Goal: Task Accomplishment & Management: Manage account settings

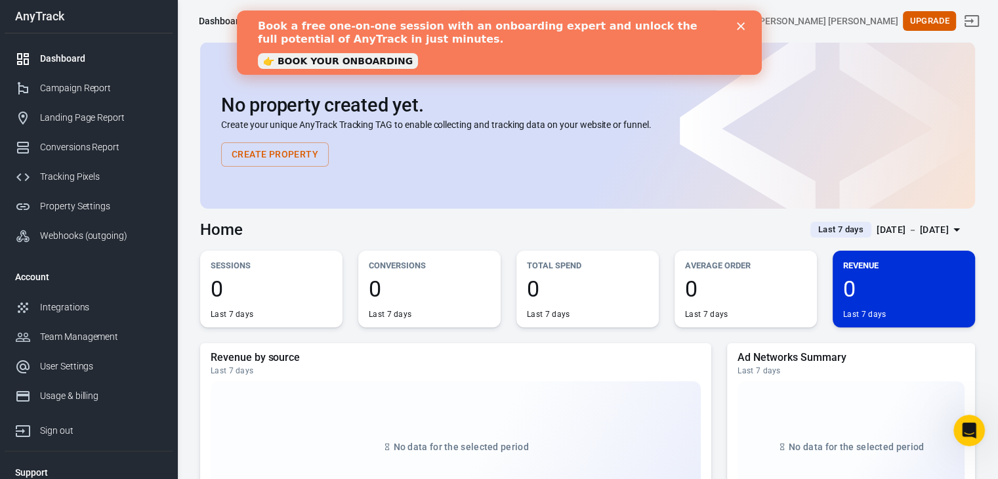
click at [741, 24] on polygon "Close" at bounding box center [740, 26] width 8 height 8
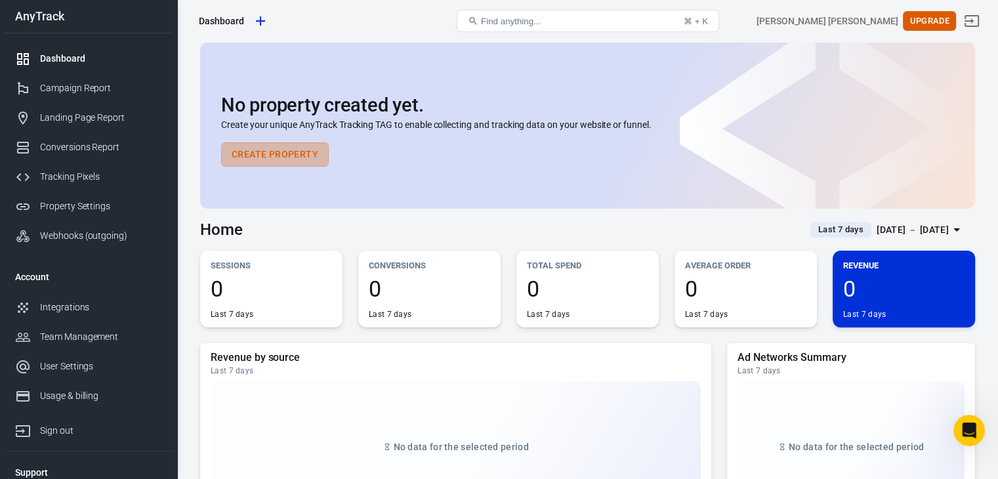
click at [272, 155] on button "Create Property" at bounding box center [275, 154] width 108 height 24
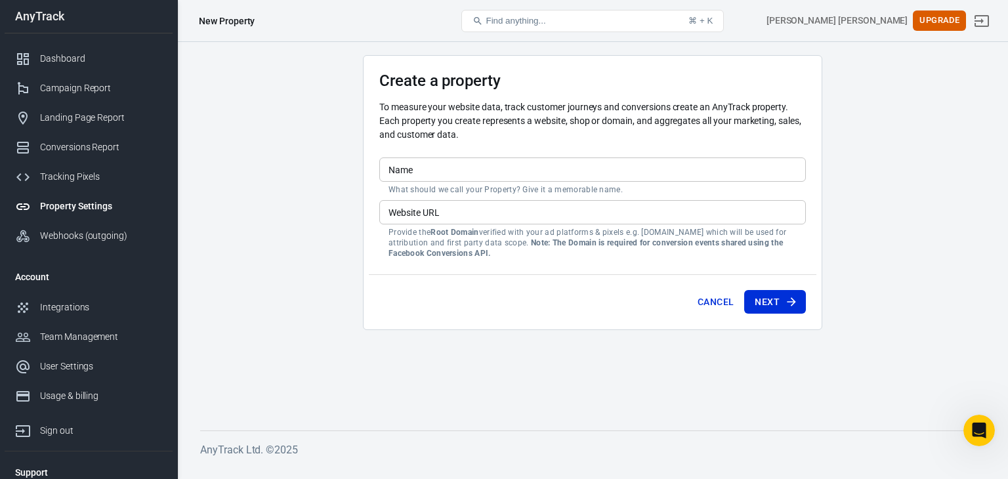
click at [424, 172] on input "Name" at bounding box center [592, 170] width 427 height 24
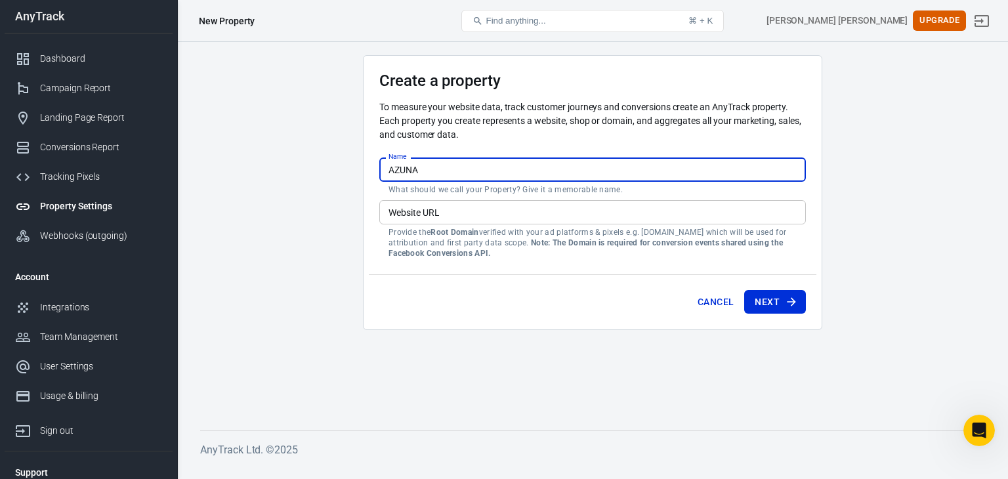
type input "AZUNA"
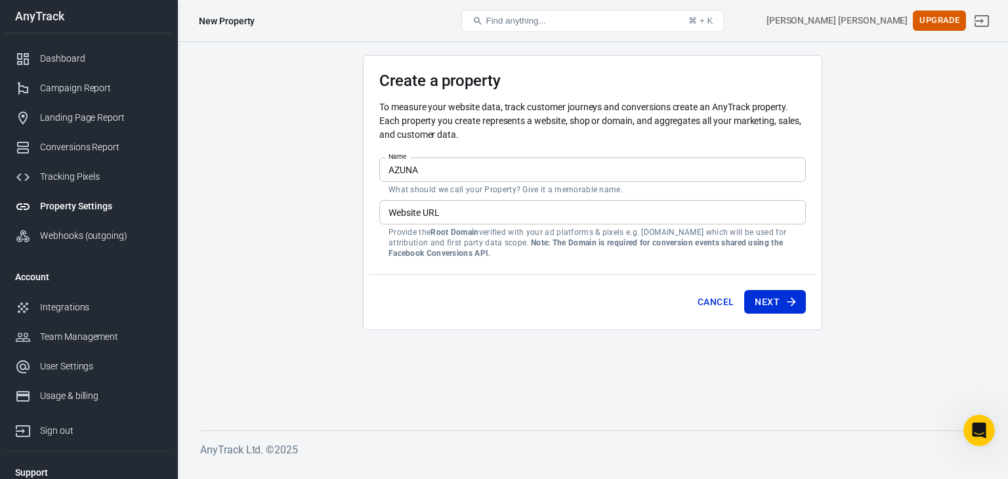
click at [436, 212] on input "Website URL" at bounding box center [592, 212] width 427 height 24
drag, startPoint x: 381, startPoint y: 87, endPoint x: 525, endPoint y: 79, distance: 144.6
click at [525, 79] on h3 "Create a property" at bounding box center [592, 81] width 427 height 18
copy h3 "Create a property"
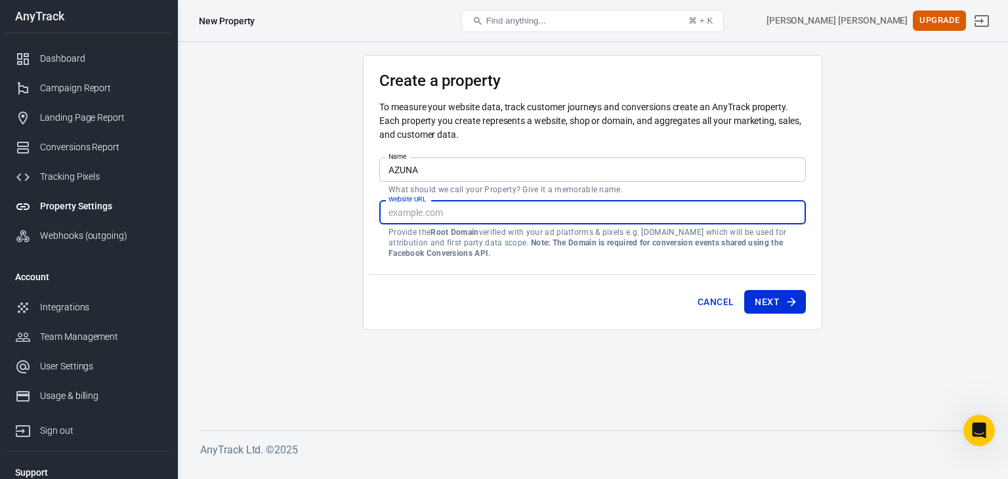
click at [437, 222] on input "Website URL" at bounding box center [592, 212] width 427 height 24
paste input "[URL][DOMAIN_NAME]"
type input "[URL][DOMAIN_NAME]"
click at [635, 330] on main "Create a property To measure your website data, track customer journeys and con…" at bounding box center [592, 232] width 785 height 354
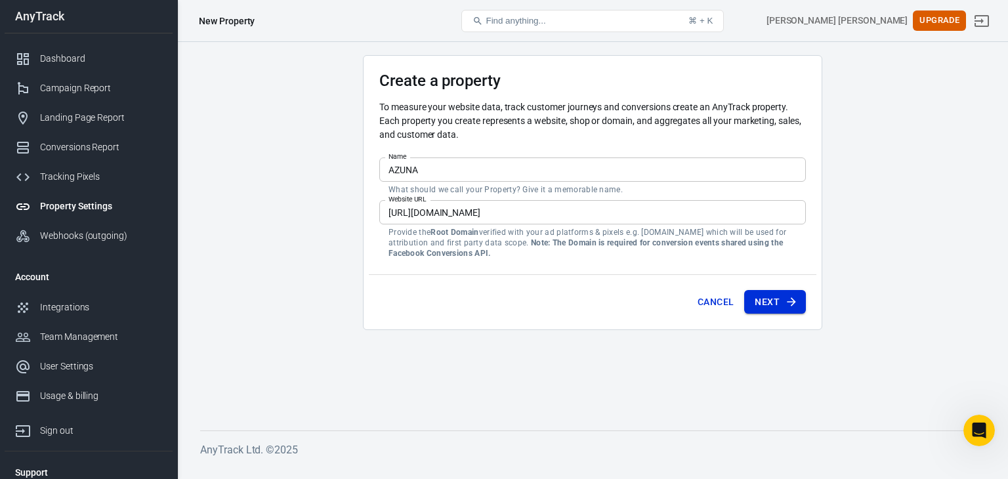
click at [777, 295] on button "Next" at bounding box center [775, 302] width 62 height 24
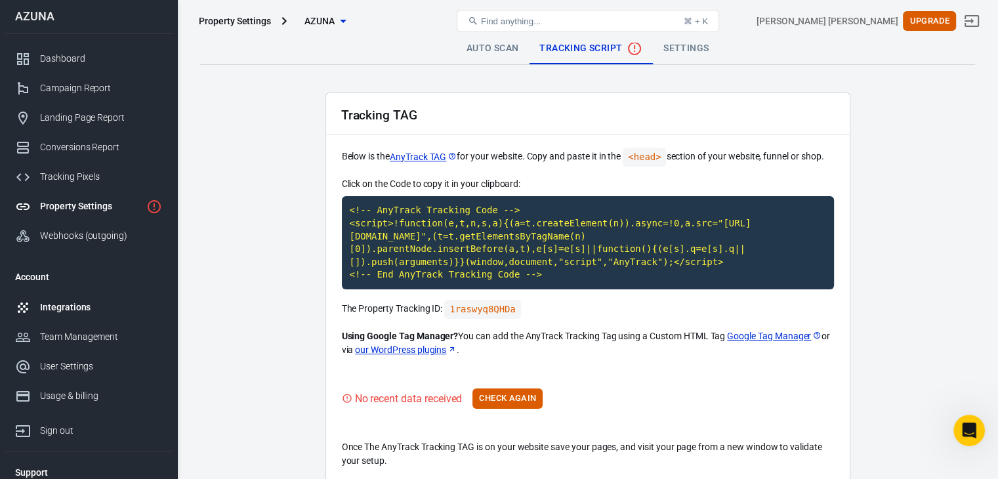
click at [68, 308] on div "Integrations" at bounding box center [101, 308] width 122 height 14
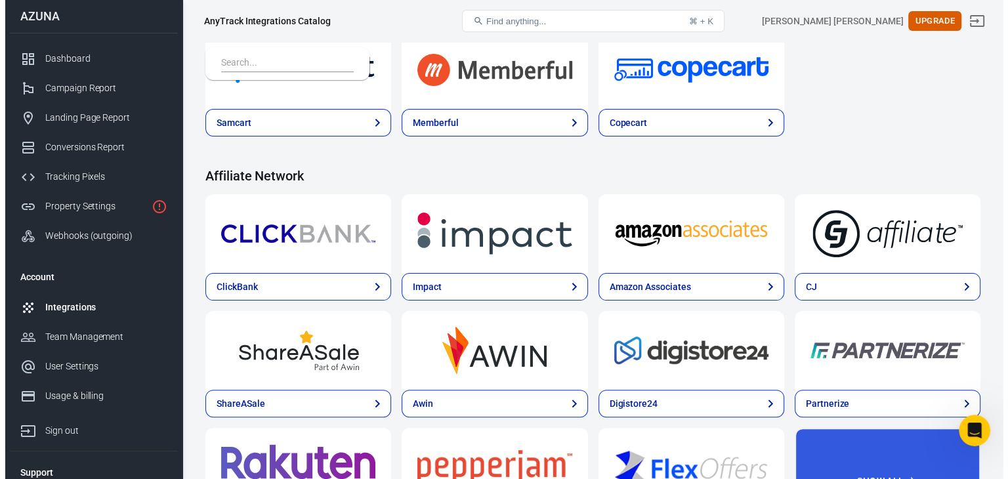
scroll to position [328, 0]
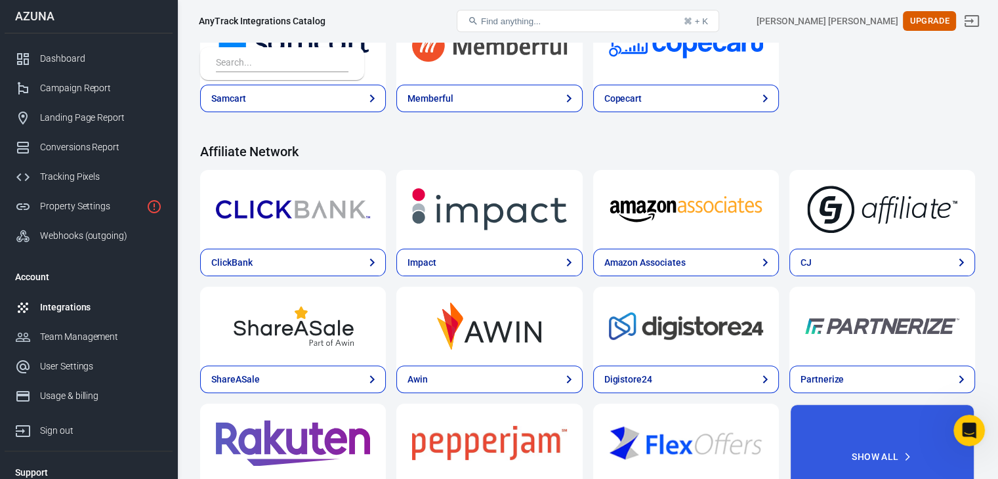
click at [805, 224] on img at bounding box center [882, 209] width 154 height 47
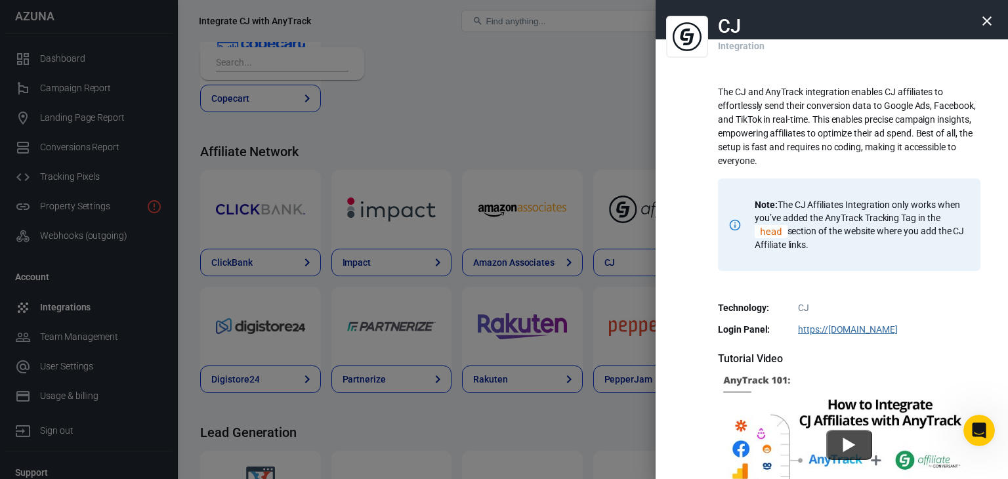
click at [591, 137] on div at bounding box center [504, 239] width 1008 height 479
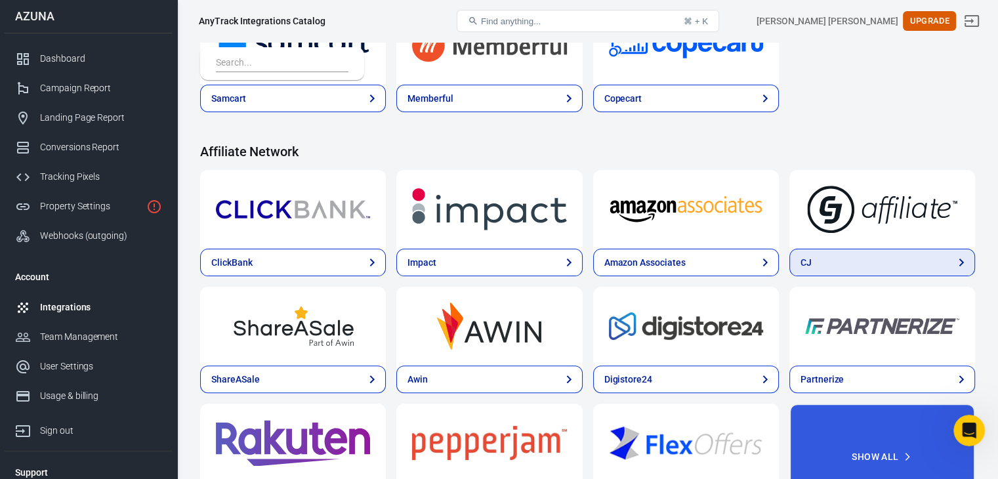
click at [790, 270] on link "CJ" at bounding box center [883, 263] width 186 height 28
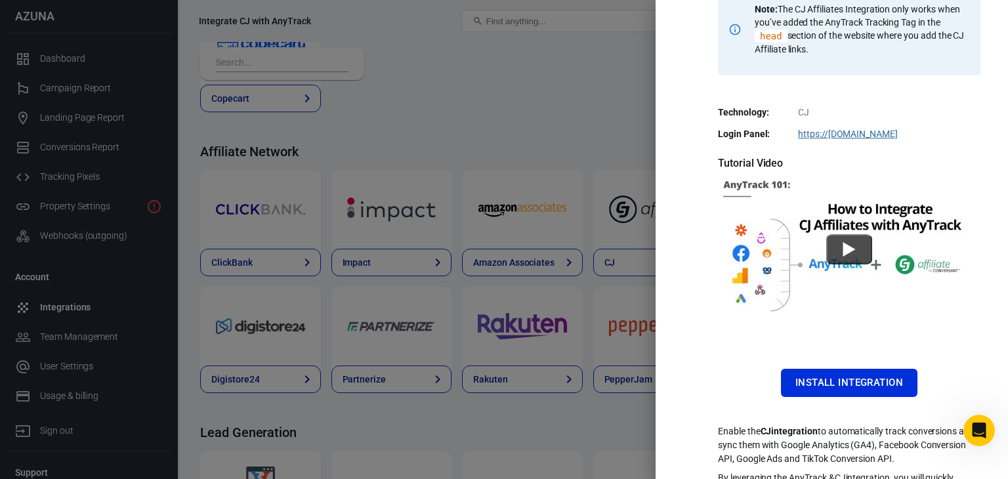
scroll to position [238, 0]
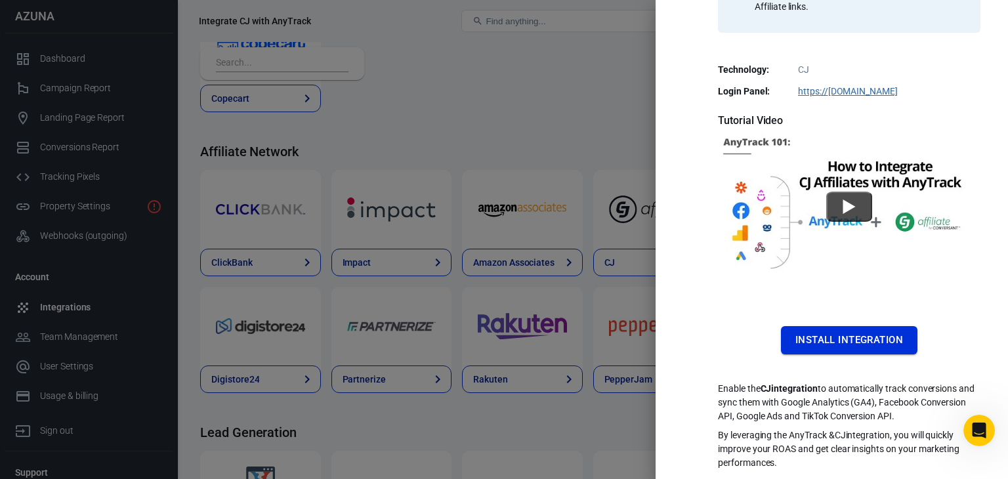
click at [835, 342] on button "Install Integration" at bounding box center [849, 340] width 137 height 28
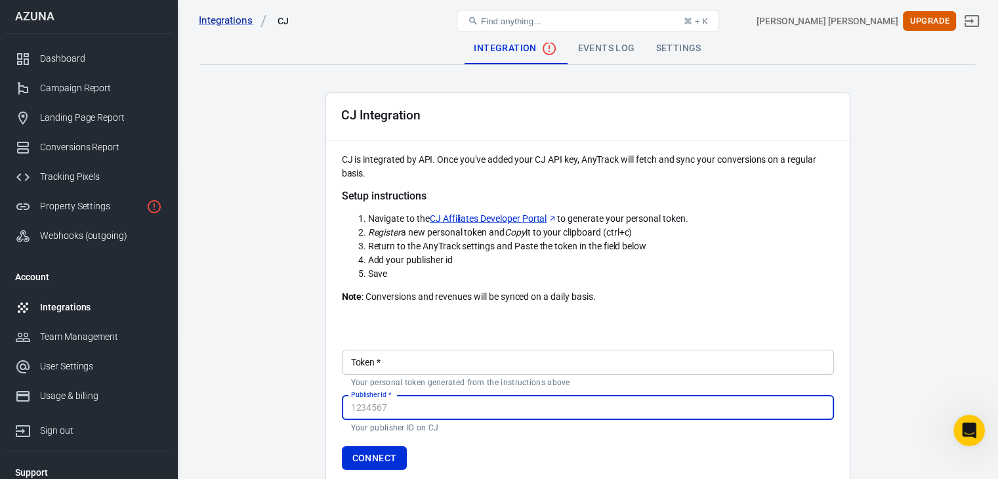
paste input "5376468"
type input "5376468"
click at [396, 361] on input "Token   *" at bounding box center [588, 362] width 492 height 24
paste input "l_STY4DopmExy6yQ8_GRvPnn7Q"
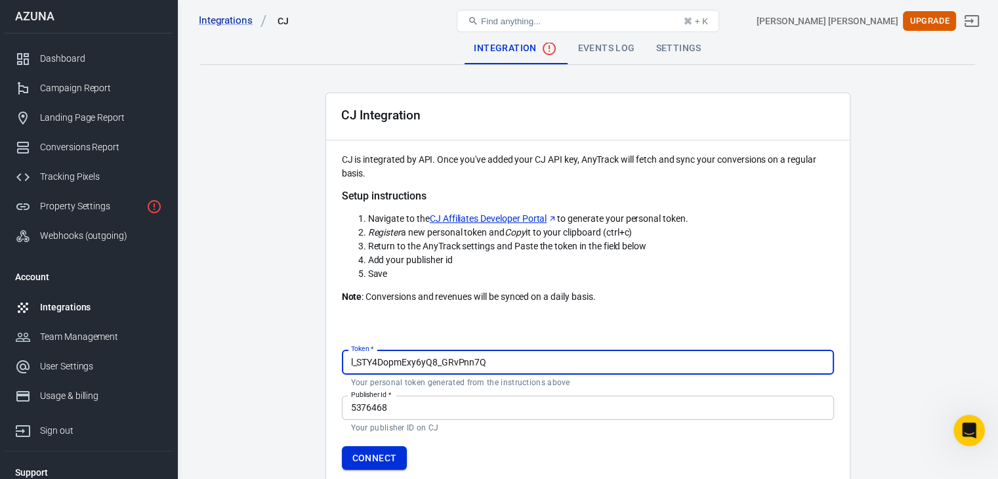
type input "l_STY4DopmExy6yQ8_GRvPnn7Q"
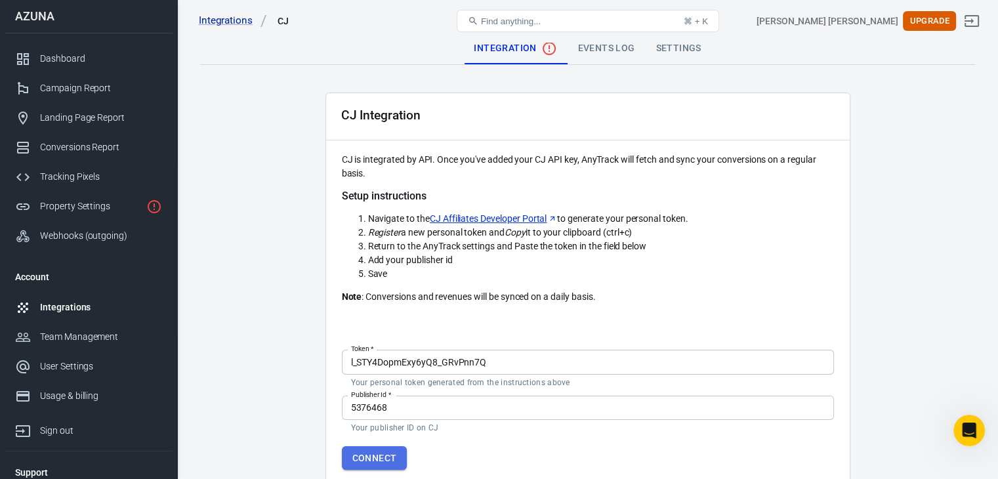
click at [361, 461] on button "Connect" at bounding box center [375, 458] width 66 height 24
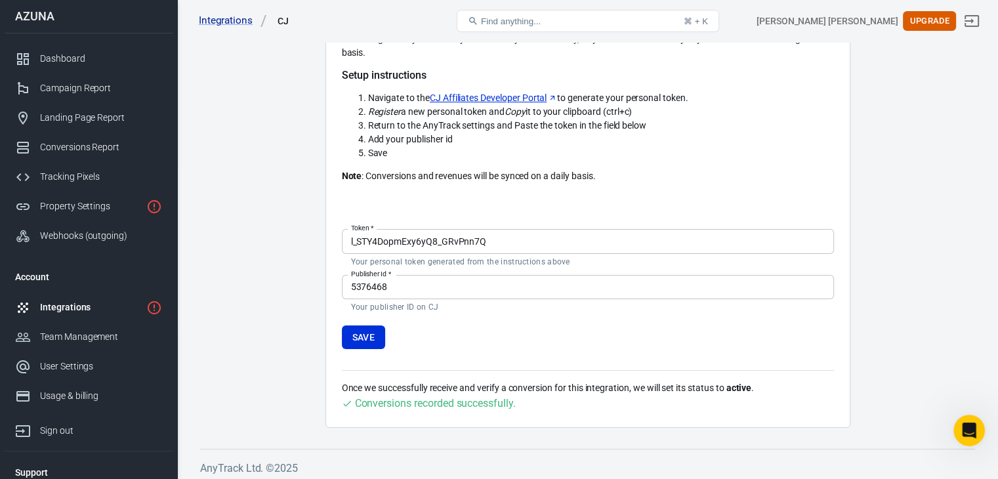
scroll to position [125, 0]
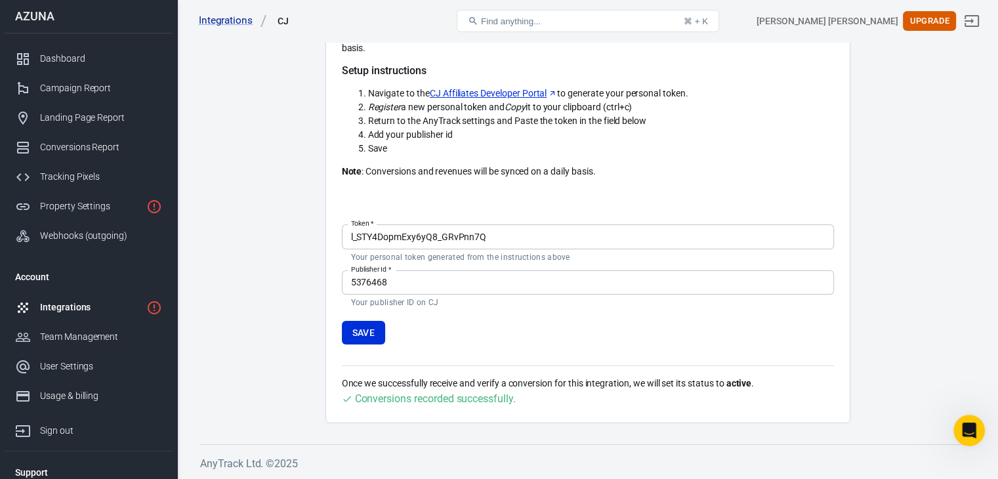
drag, startPoint x: 379, startPoint y: 337, endPoint x: 436, endPoint y: 337, distance: 57.8
click at [379, 337] on button "Save" at bounding box center [364, 333] width 44 height 24
click at [102, 209] on div "Property Settings" at bounding box center [90, 207] width 101 height 14
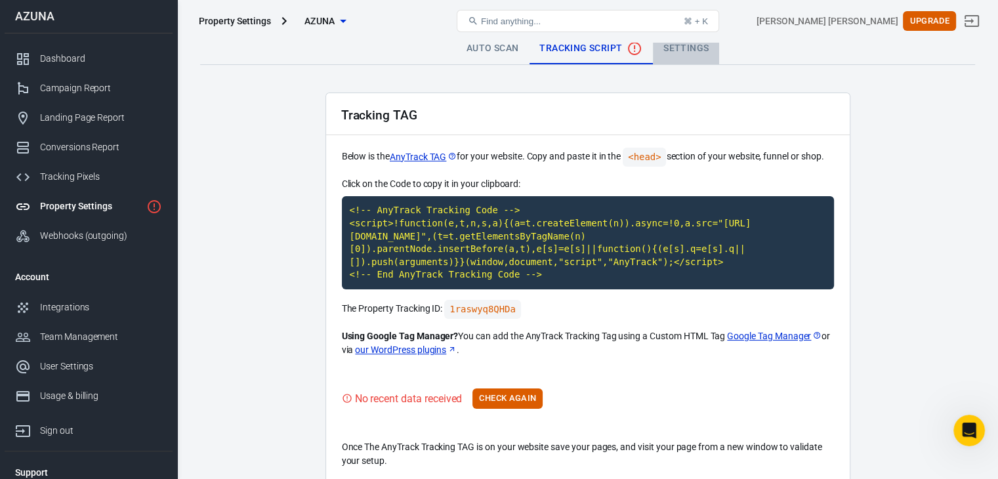
click at [690, 47] on link "Settings" at bounding box center [686, 49] width 66 height 32
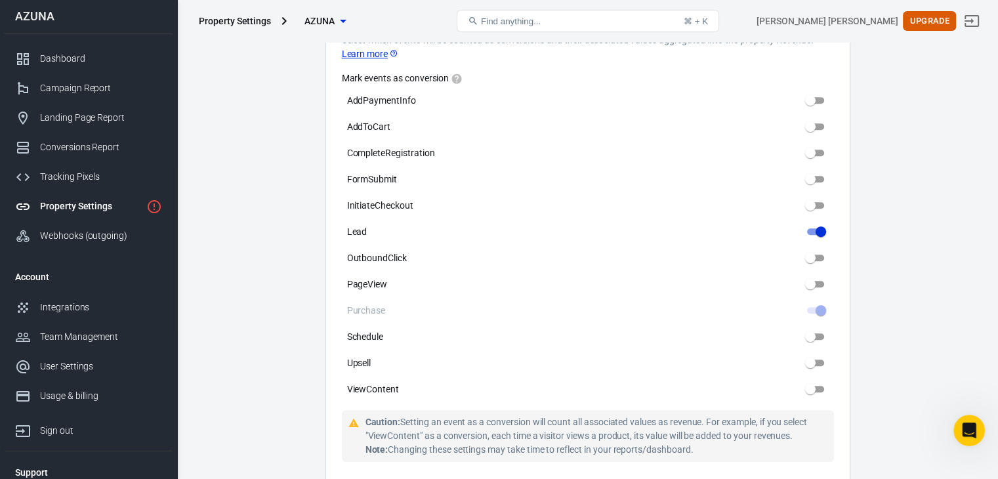
scroll to position [656, 0]
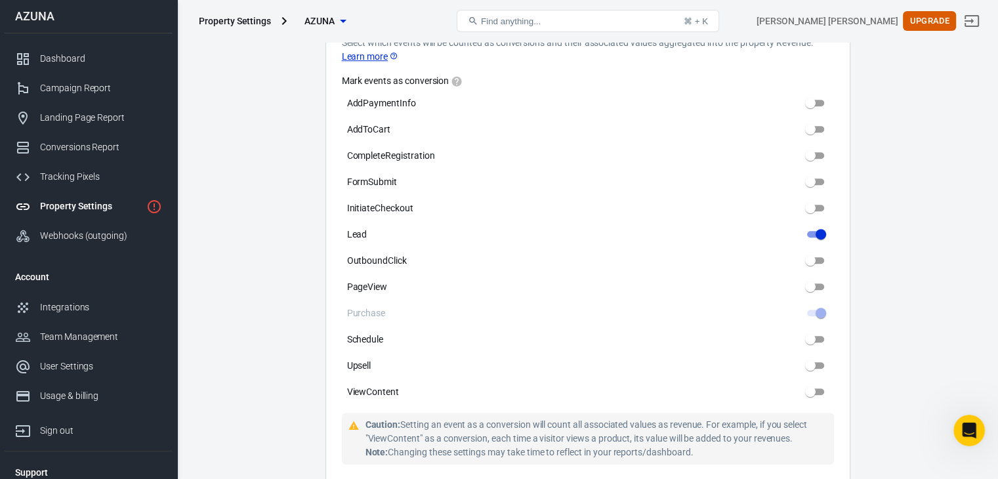
click at [939, 171] on main "Auto Scan Tracking Script Settings Property Settings Name [PERSON_NAME] Name Wh…" at bounding box center [587, 228] width 775 height 1703
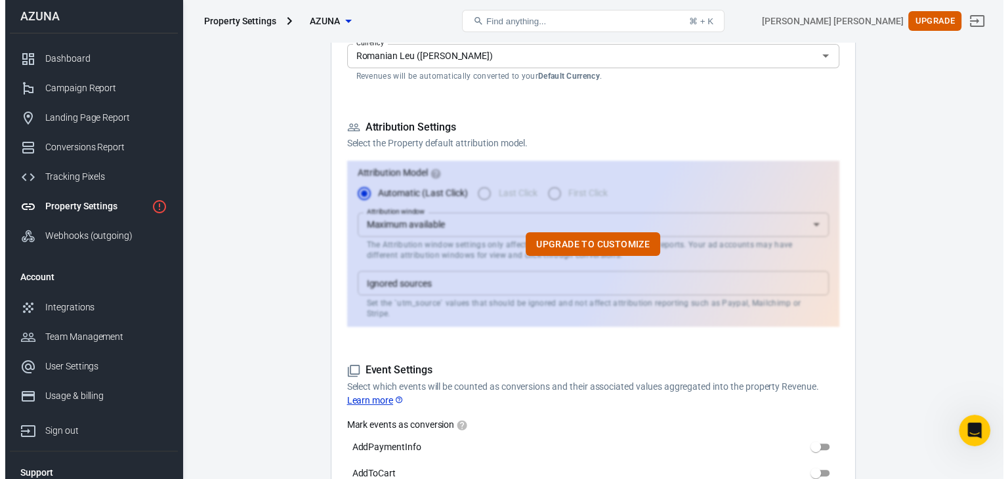
scroll to position [316, 0]
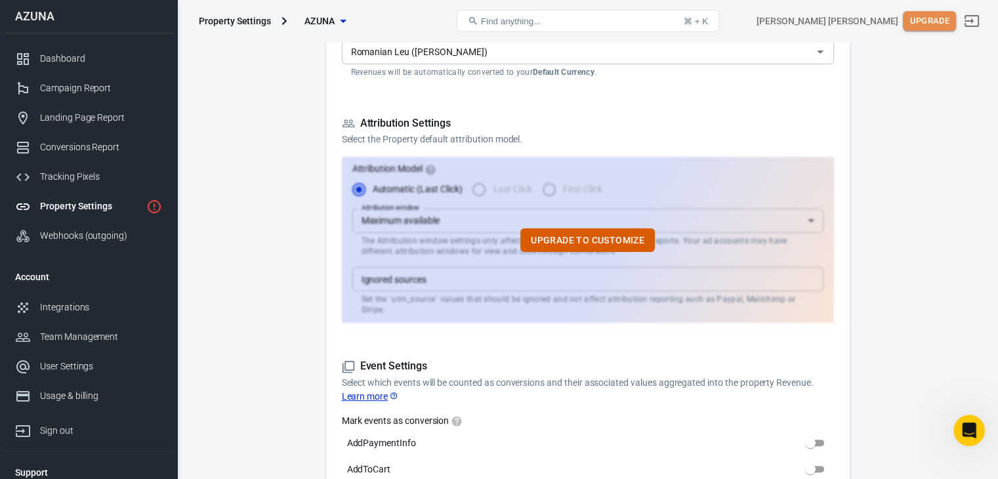
drag, startPoint x: 929, startPoint y: 27, endPoint x: 949, endPoint y: 22, distance: 20.4
click at [949, 22] on button "Upgrade" at bounding box center [929, 21] width 53 height 20
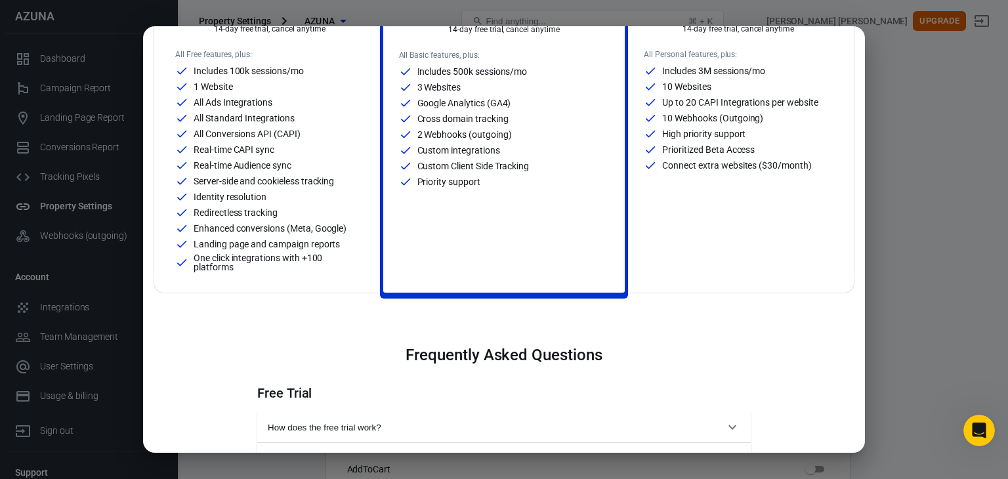
scroll to position [0, 0]
